Goal: Check status

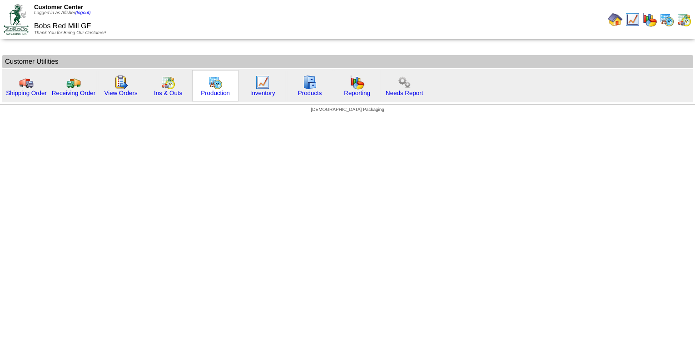
click at [208, 96] on div "Production" at bounding box center [215, 85] width 46 height 31
click at [211, 93] on link "Production" at bounding box center [215, 92] width 29 height 7
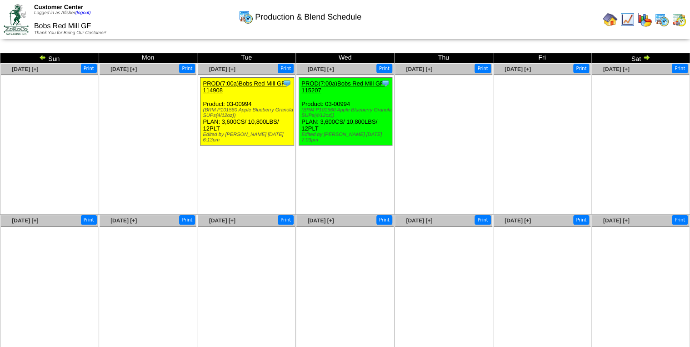
click at [41, 58] on img at bounding box center [42, 57] width 7 height 7
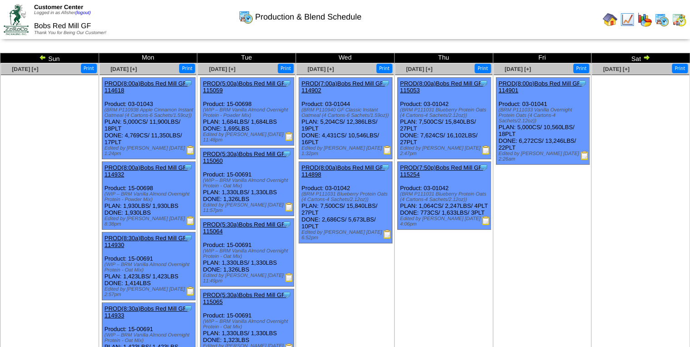
click at [41, 58] on img at bounding box center [42, 57] width 7 height 7
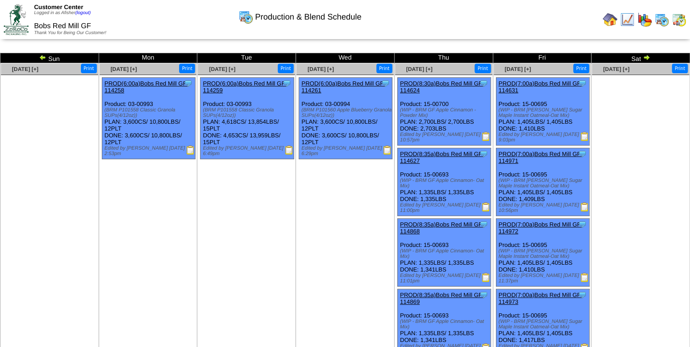
click at [41, 58] on img at bounding box center [42, 57] width 7 height 7
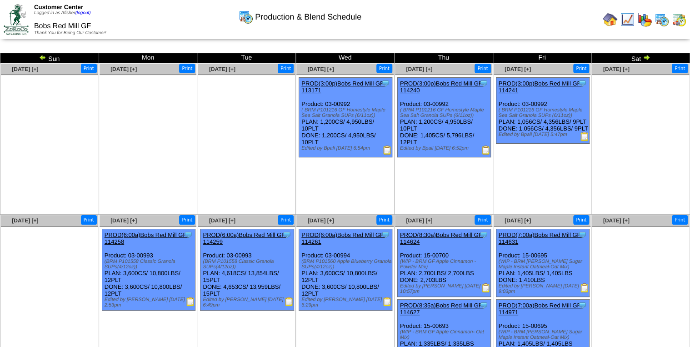
click at [41, 58] on img at bounding box center [42, 57] width 7 height 7
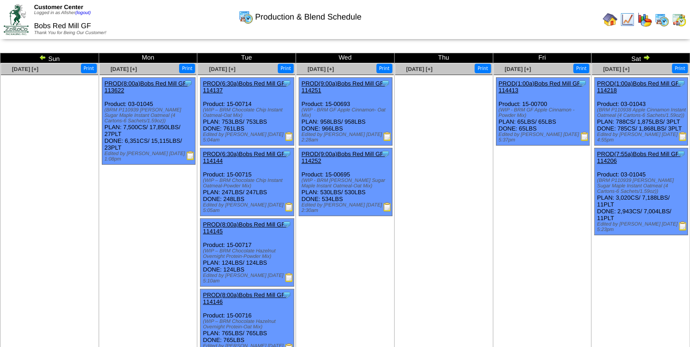
click at [687, 224] on li "Clone Item PROD(7:55a)Bobs Red Mill GF-114206 Bobs Red Mill GF ScheduleID: 1142…" at bounding box center [641, 191] width 94 height 87
click at [683, 224] on img at bounding box center [682, 225] width 9 height 9
